Goal: Task Accomplishment & Management: Manage account settings

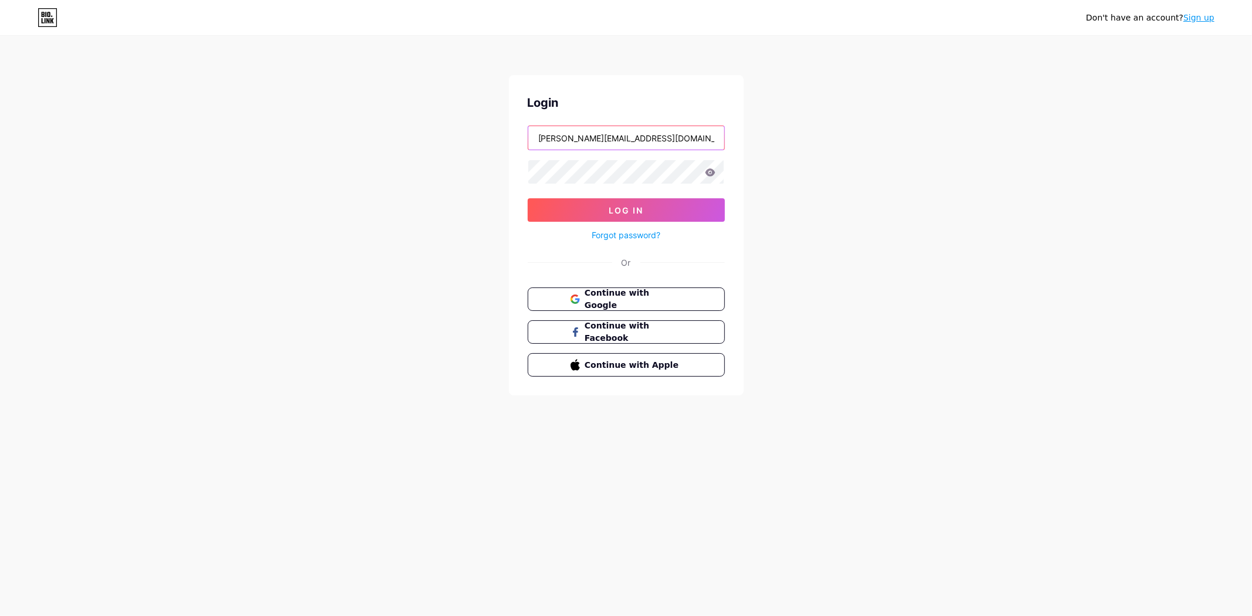
click at [645, 136] on input "[PERSON_NAME][EMAIL_ADDRESS][DOMAIN_NAME]" at bounding box center [626, 137] width 196 height 23
click at [644, 136] on input "[PERSON_NAME][EMAIL_ADDRESS][DOMAIN_NAME]" at bounding box center [626, 137] width 196 height 23
type input "[EMAIL_ADDRESS][DOMAIN_NAME]"
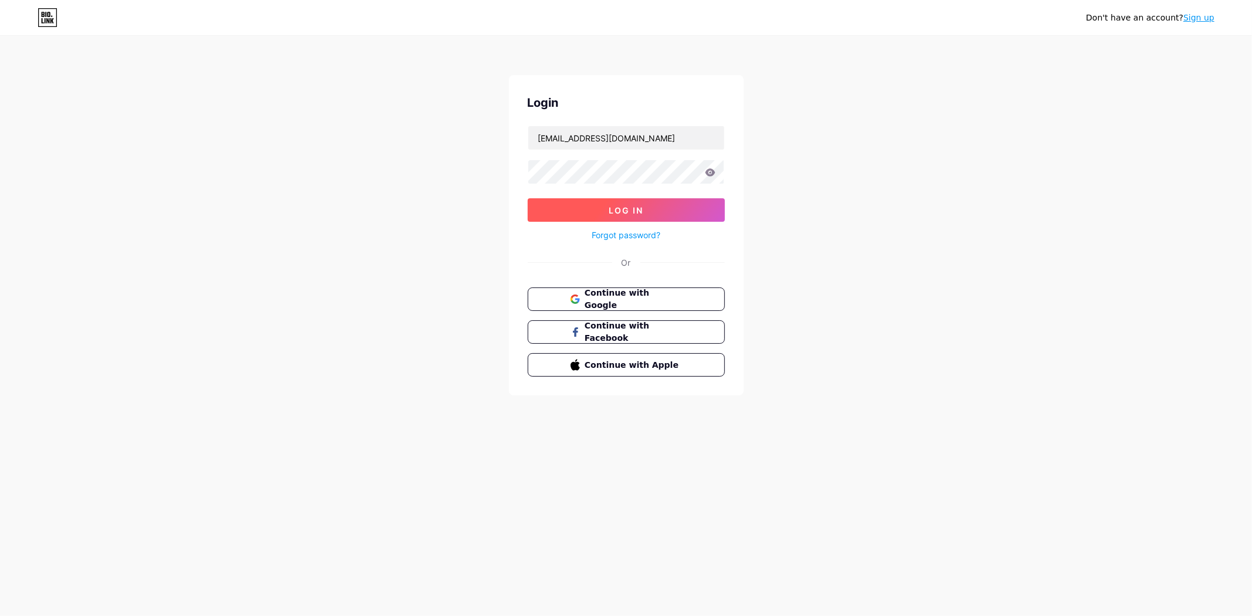
click at [613, 209] on span "Log In" at bounding box center [626, 210] width 35 height 10
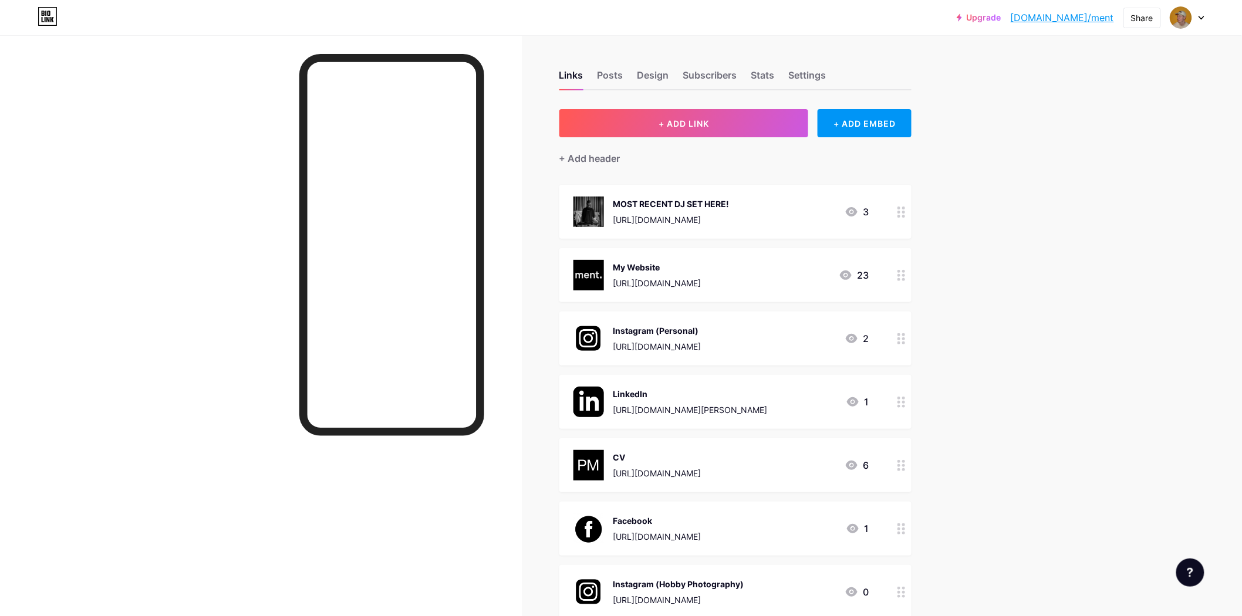
click at [901, 208] on icon at bounding box center [901, 212] width 8 height 11
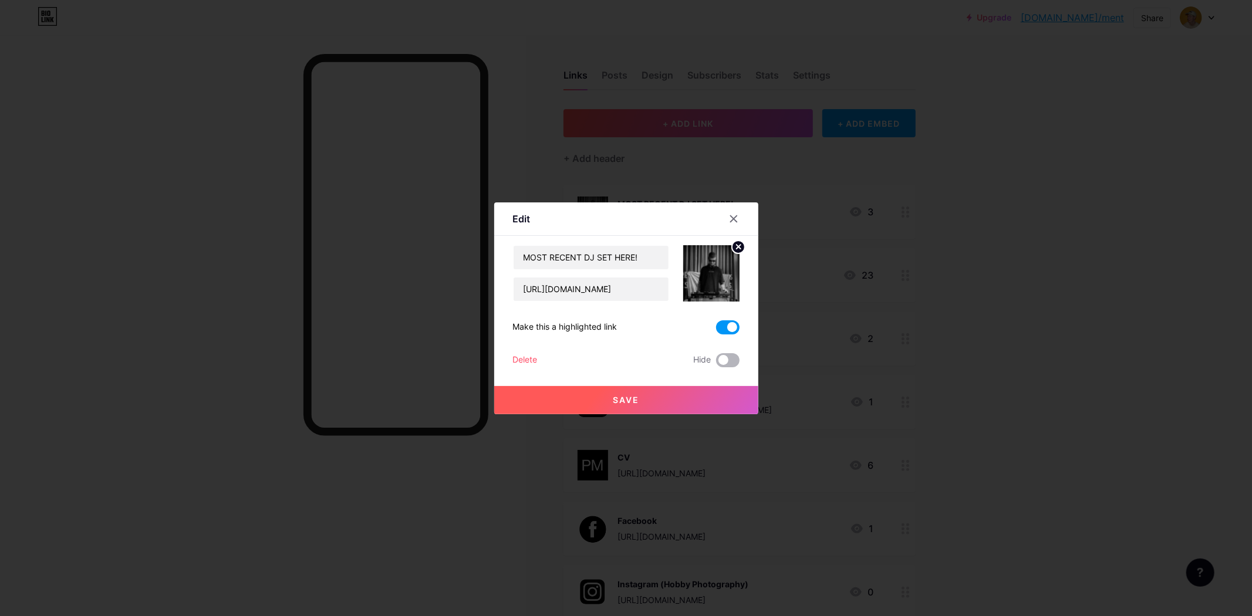
click at [724, 354] on span at bounding box center [727, 360] width 23 height 14
click at [716, 363] on input "checkbox" at bounding box center [716, 363] width 0 height 0
click at [702, 395] on button "Save" at bounding box center [626, 400] width 264 height 28
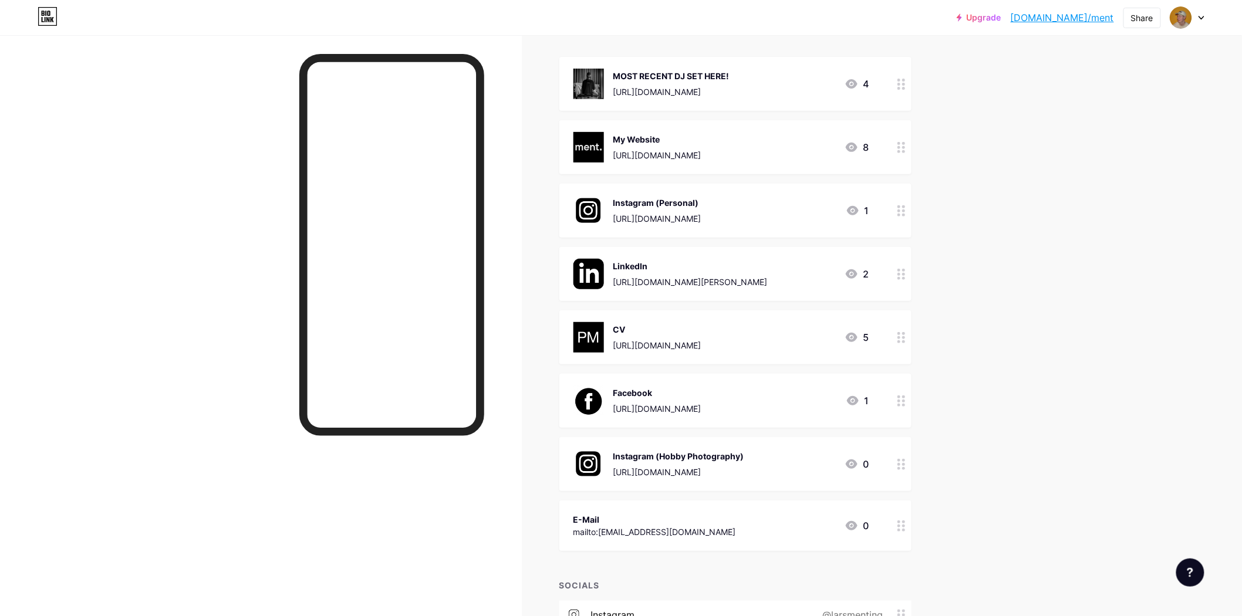
scroll to position [107, 0]
